Goal: Task Accomplishment & Management: Use online tool/utility

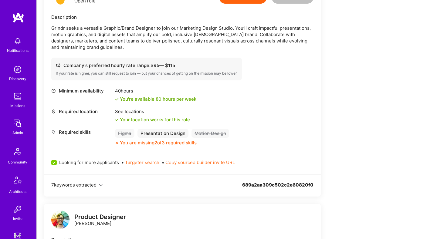
scroll to position [205, 0]
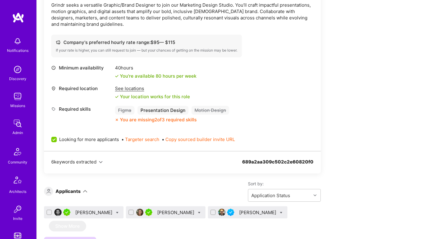
scroll to position [196, 0]
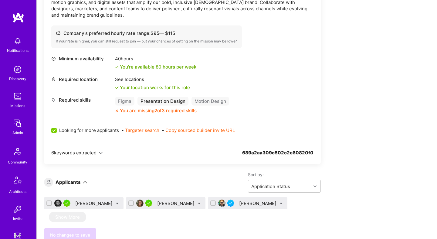
click at [89, 203] on div "[PERSON_NAME]" at bounding box center [94, 203] width 38 height 6
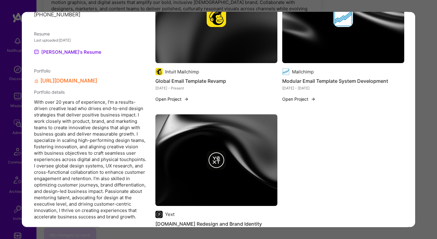
scroll to position [563, 0]
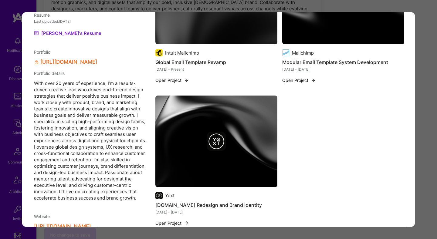
click at [422, 111] on div "Application 1 of 3 Evaluation scores Expertise level Very good Interpersonal sk…" at bounding box center [218, 119] width 437 height 239
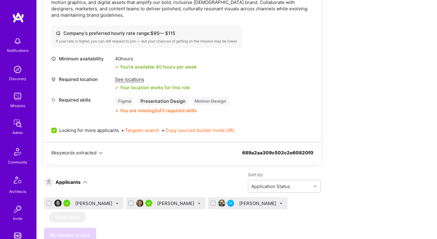
click at [160, 206] on div "Hannah Folz" at bounding box center [176, 203] width 38 height 6
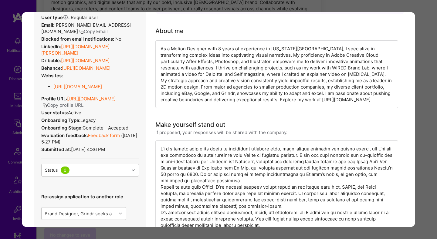
scroll to position [59, 0]
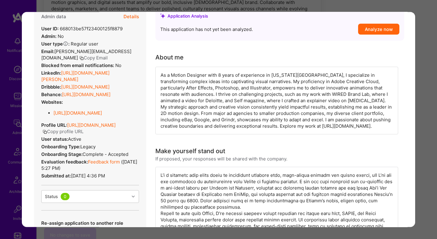
click at [103, 70] on link "https://linkedin.com/in/hannah-folz-a5872a46" at bounding box center [75, 76] width 68 height 12
click at [230, 7] on div "Application 2 of 3 Evaluation scores Expertise level Very good Interpersonal sk…" at bounding box center [218, 119] width 437 height 239
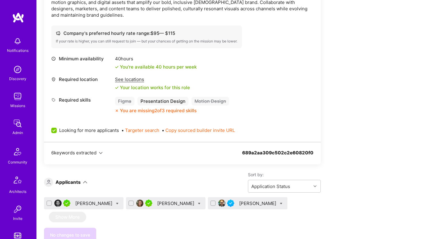
click at [50, 202] on input "checkbox" at bounding box center [50, 204] width 4 height 4
checkbox input "true"
click at [130, 203] on input "checkbox" at bounding box center [132, 204] width 4 height 4
checkbox input "true"
click at [116, 203] on icon at bounding box center [117, 204] width 3 height 3
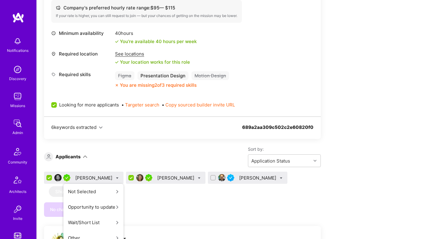
scroll to position [231, 0]
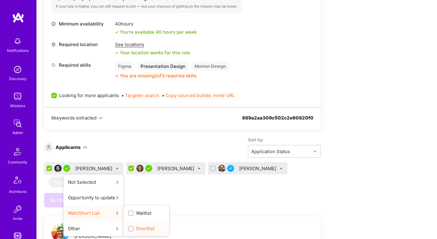
click at [136, 227] on span "Shortlist" at bounding box center [145, 229] width 19 height 6
click at [132, 227] on input "Shortlist" at bounding box center [131, 229] width 4 height 4
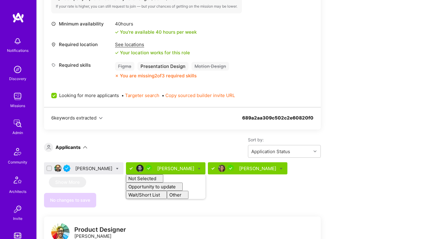
checkbox input "false"
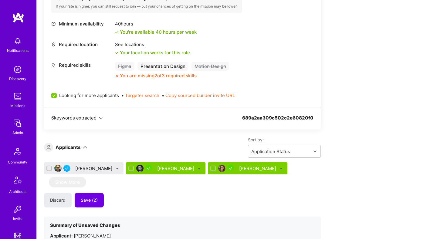
click at [298, 185] on div "Jack Kellogg Christos Xidias Hannah Folz Show More Discard Save (2) Summary of …" at bounding box center [182, 220] width 277 height 117
click at [116, 169] on icon at bounding box center [117, 169] width 3 height 3
checkbox input "true"
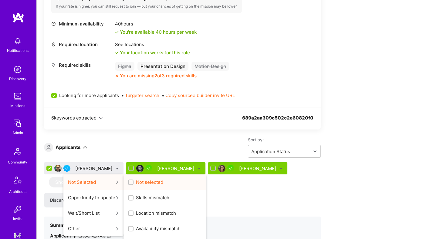
click at [129, 183] on input "Not selected" at bounding box center [131, 183] width 4 height 4
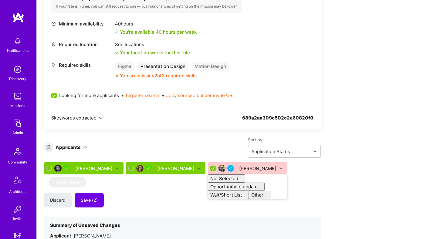
checkbox input "false"
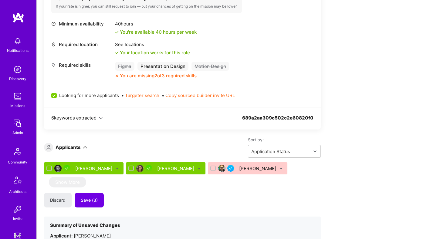
click at [88, 201] on span "Save (3)" at bounding box center [89, 200] width 17 height 6
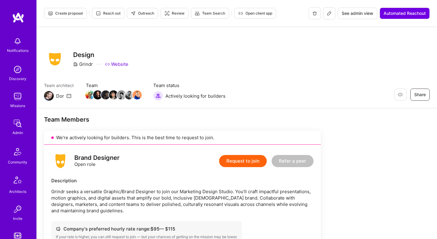
click at [67, 16] on button "Create proposal" at bounding box center [65, 13] width 43 height 11
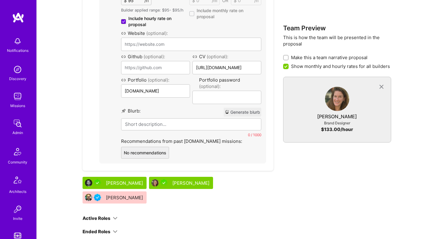
scroll to position [398, 0]
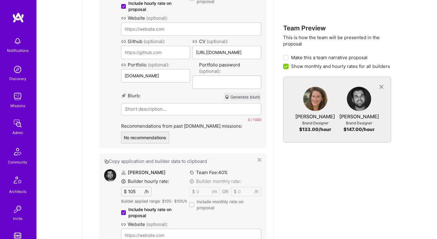
click at [253, 96] on button "Generate blurb" at bounding box center [243, 97] width 38 height 9
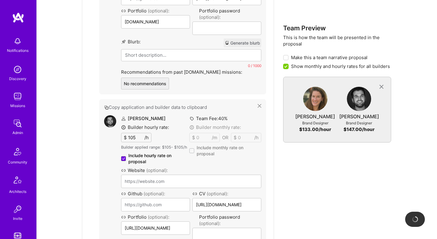
scroll to position [496, 0]
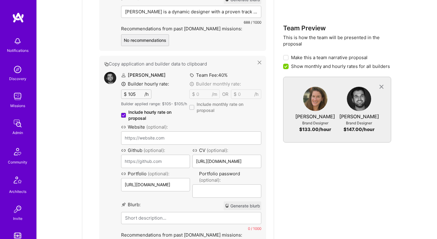
click at [247, 206] on button "Generate blurb" at bounding box center [243, 206] width 38 height 9
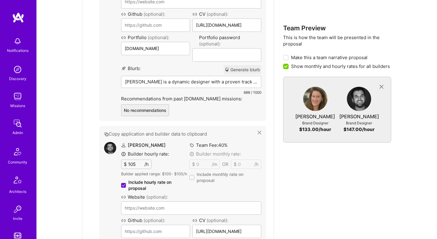
scroll to position [416, 0]
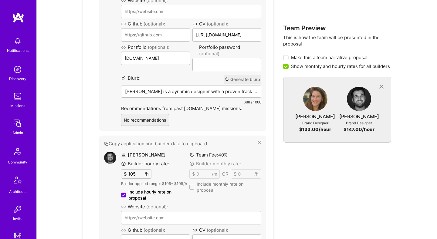
click at [217, 95] on div "Hannah is a dynamic designer with a proven track record of creating bold, high-…" at bounding box center [191, 101] width 140 height 30
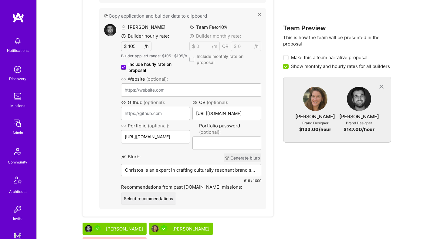
scroll to position [633, 0]
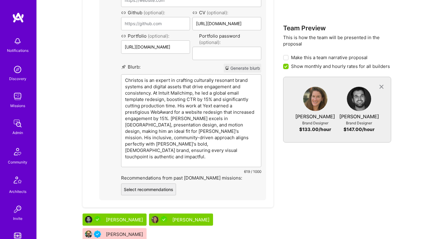
click at [163, 158] on div "Christos is an expert in crafting culturally resonant brand systems and digital…" at bounding box center [191, 121] width 140 height 92
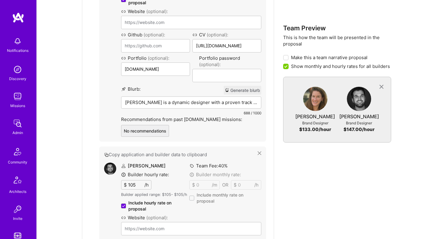
scroll to position [224, 0]
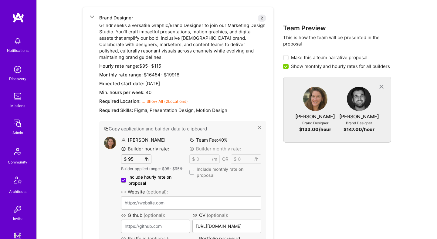
click at [137, 157] on input "95" at bounding box center [136, 159] width 18 height 9
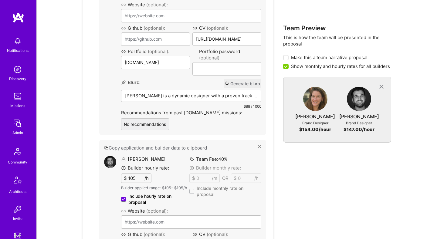
scroll to position [425, 0]
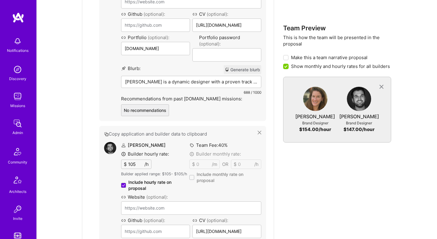
type input "110"
click at [135, 164] on input "105" at bounding box center [136, 164] width 18 height 9
click at [325, 182] on div "Team Preview This is how the team will be presented in the proposal Make this a…" at bounding box center [337, 98] width 108 height 637
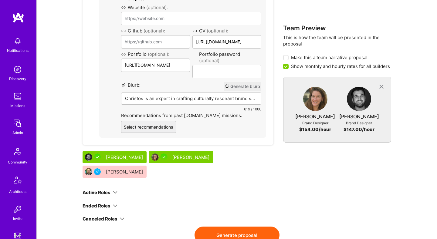
scroll to position [629, 0]
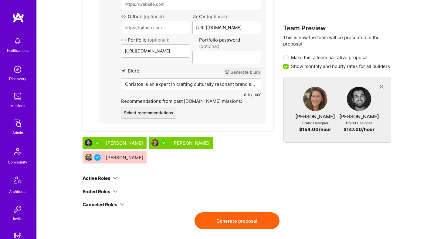
click at [245, 213] on button "Generate proposal" at bounding box center [237, 221] width 85 height 17
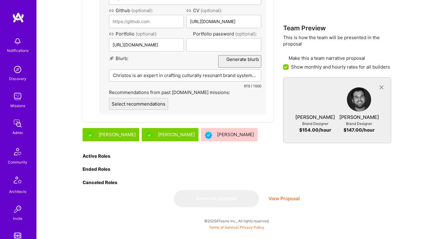
scroll to position [0, 0]
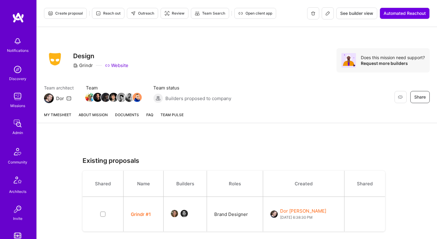
click at [96, 116] on link "About Mission" at bounding box center [93, 117] width 29 height 11
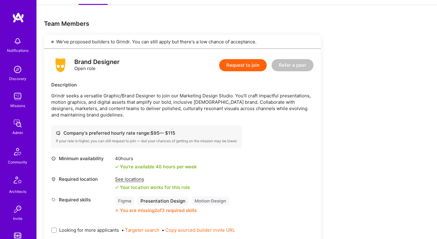
scroll to position [145, 0]
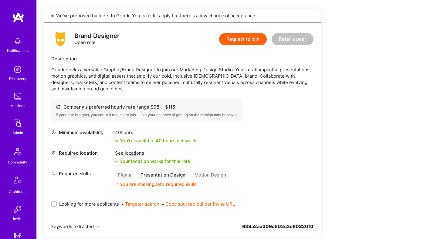
click at [92, 204] on span "Looking for more applicants" at bounding box center [89, 204] width 60 height 6
click at [57, 204] on input "Looking for more applicants" at bounding box center [55, 205] width 4 height 4
checkbox input "true"
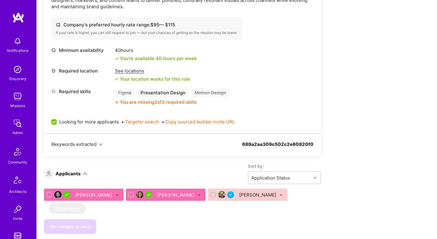
scroll to position [233, 0]
